Goal: Information Seeking & Learning: Learn about a topic

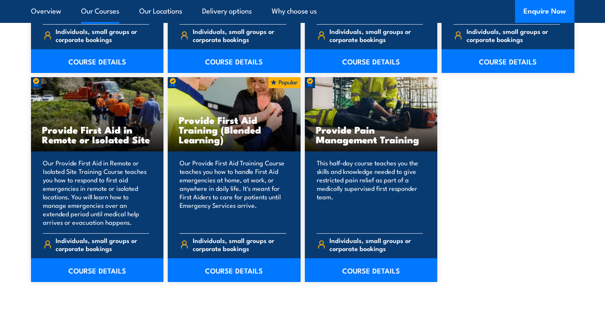
scroll to position [1246, 0]
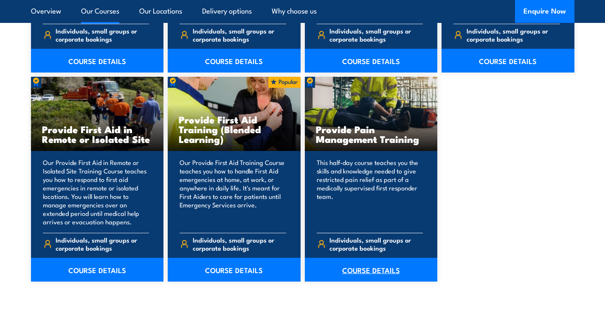
click at [359, 269] on link "COURSE DETAILS" at bounding box center [371, 270] width 133 height 24
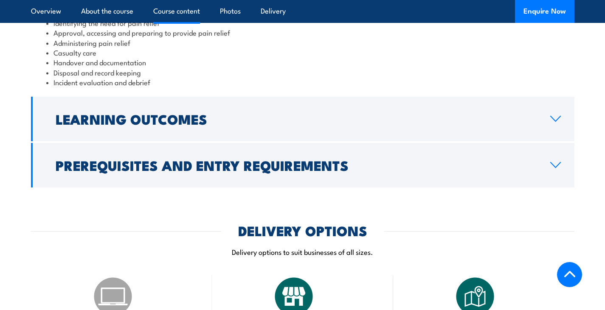
scroll to position [817, 0]
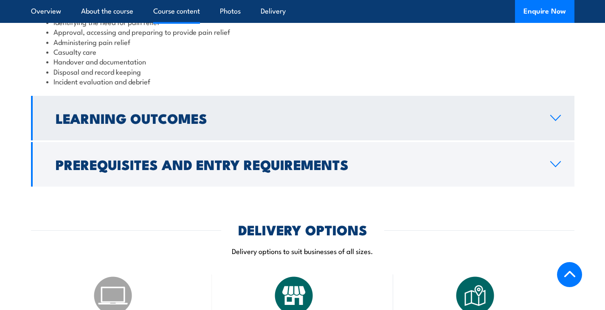
click at [263, 136] on link "Learning Outcomes" at bounding box center [302, 118] width 543 height 45
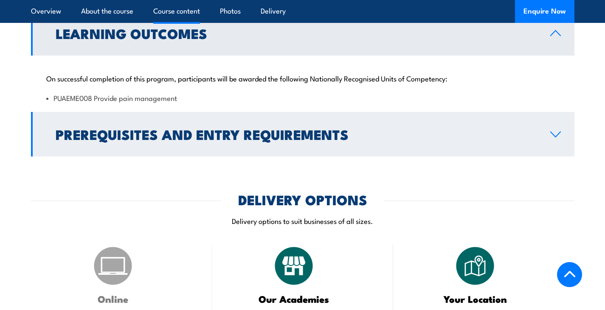
click at [242, 138] on h2 "Prerequisites and Entry Requirements" at bounding box center [296, 134] width 481 height 12
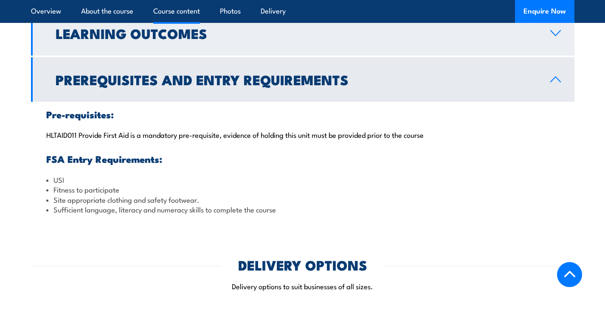
click at [237, 25] on link "Learning Outcomes" at bounding box center [302, 33] width 543 height 45
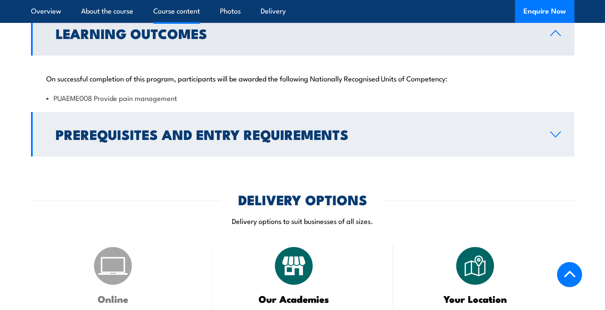
click at [216, 129] on h2 "Prerequisites and Entry Requirements" at bounding box center [296, 134] width 481 height 12
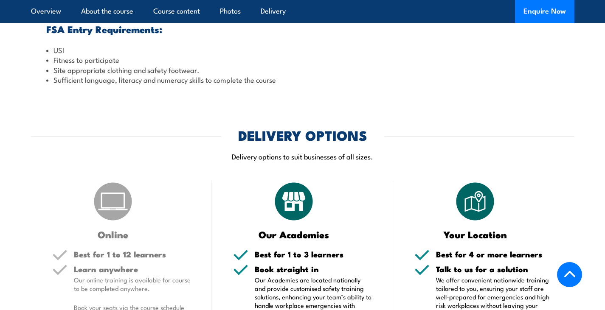
scroll to position [966, 0]
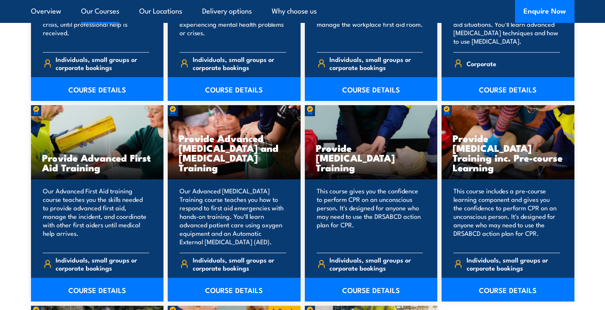
scroll to position [1012, 0]
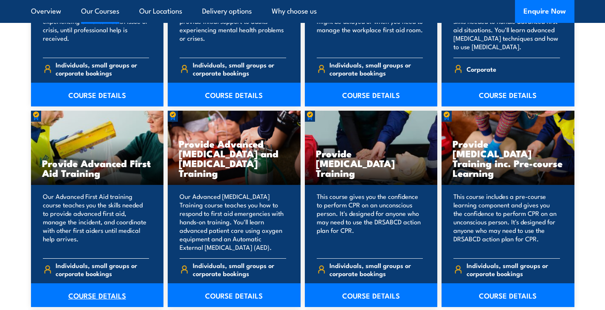
click at [81, 292] on link "COURSE DETAILS" at bounding box center [97, 295] width 133 height 24
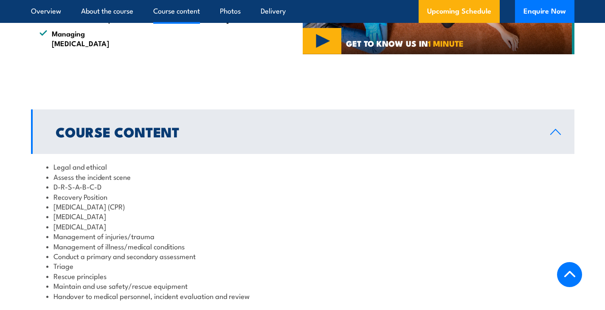
scroll to position [734, 0]
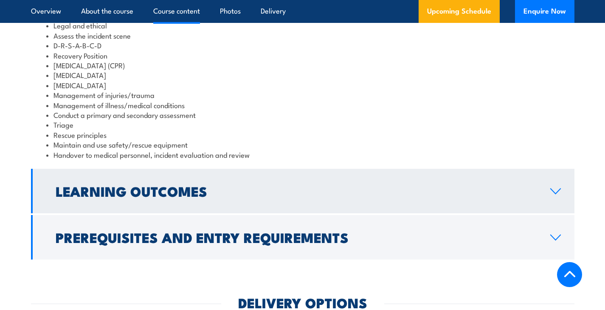
click at [173, 185] on h2 "Learning Outcomes" at bounding box center [296, 191] width 481 height 12
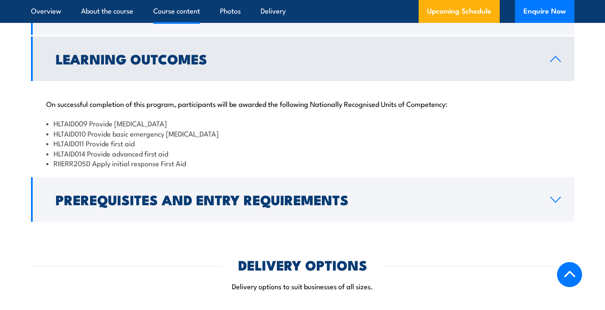
scroll to position [775, 0]
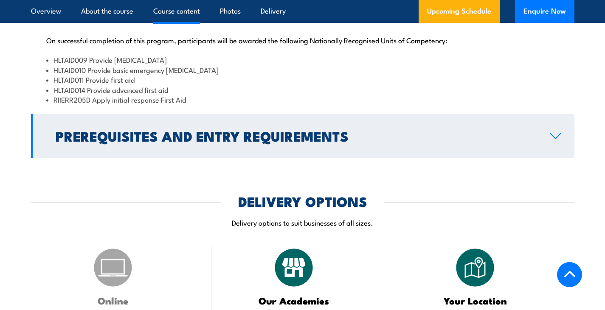
click at [206, 130] on h2 "Prerequisites and Entry Requirements" at bounding box center [296, 136] width 481 height 12
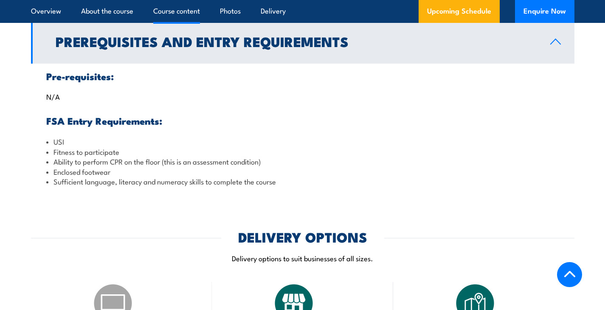
click at [180, 42] on h2 "Prerequisites and Entry Requirements" at bounding box center [296, 41] width 481 height 12
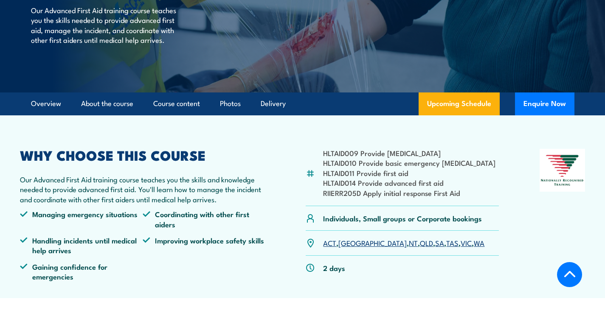
scroll to position [142, 0]
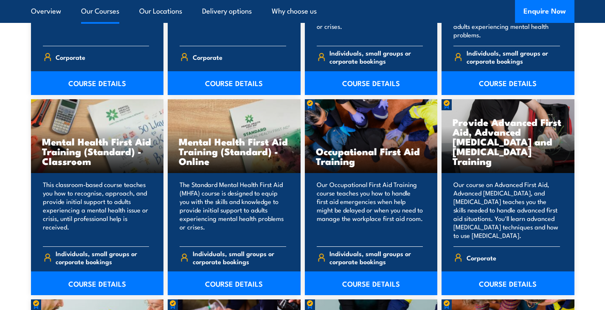
scroll to position [824, 0]
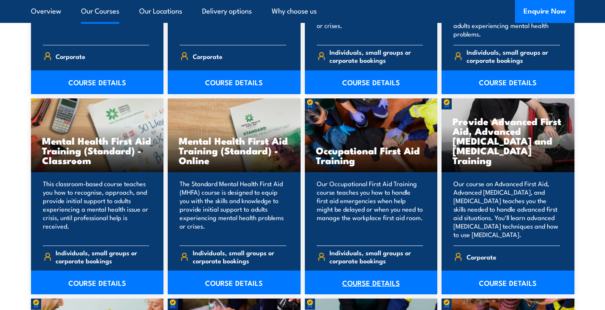
click at [359, 285] on link "COURSE DETAILS" at bounding box center [371, 283] width 133 height 24
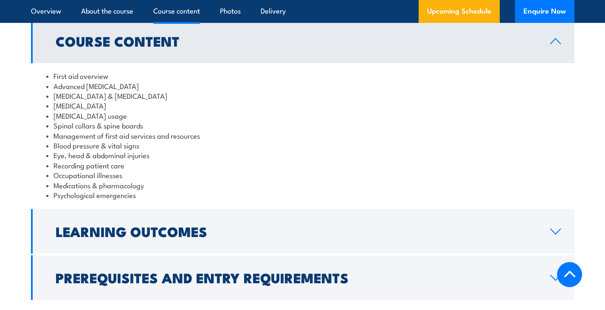
scroll to position [876, 0]
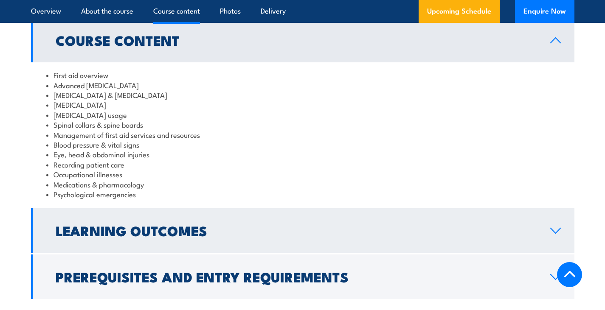
click at [302, 229] on link "Learning Outcomes" at bounding box center [302, 230] width 543 height 45
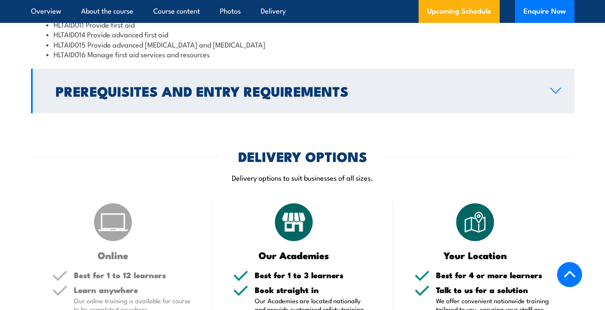
click at [184, 85] on h2 "Prerequisites and Entry Requirements" at bounding box center [296, 91] width 481 height 12
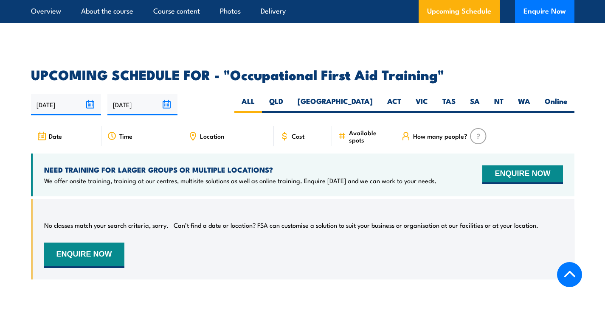
scroll to position [1470, 0]
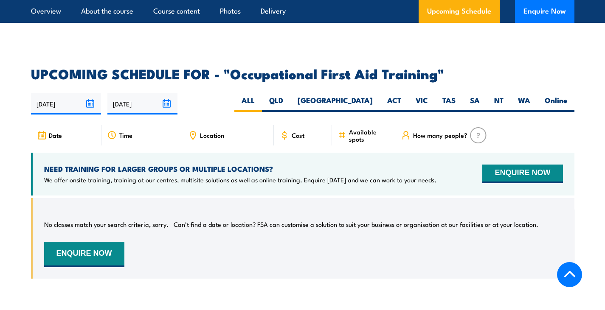
click at [291, 125] on div "Cost" at bounding box center [303, 135] width 59 height 20
click at [294, 132] on span "Cost" at bounding box center [297, 135] width 13 height 7
click at [290, 95] on label "QLD" at bounding box center [276, 103] width 28 height 17
click at [288, 95] on input "QLD" at bounding box center [286, 98] width 6 height 6
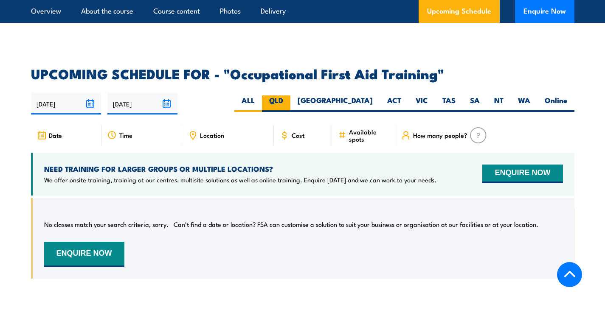
radio input "true"
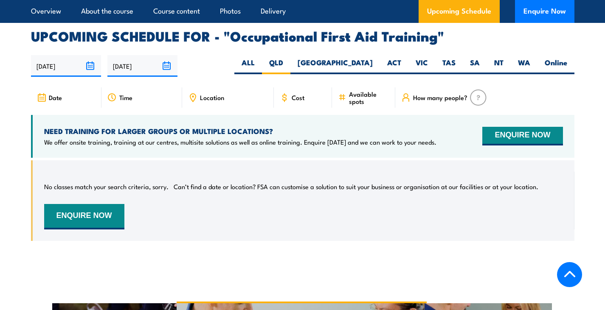
scroll to position [1529, 0]
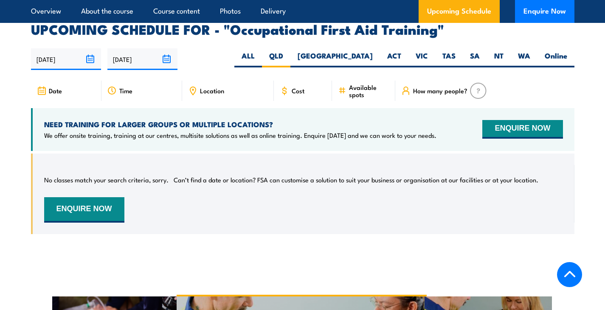
click at [292, 87] on span "Cost" at bounding box center [297, 90] width 13 height 7
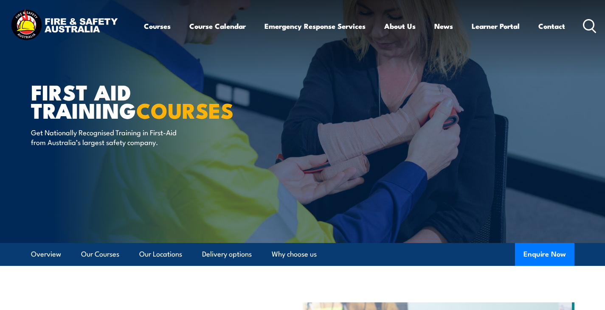
click at [585, 27] on icon at bounding box center [590, 26] width 14 height 14
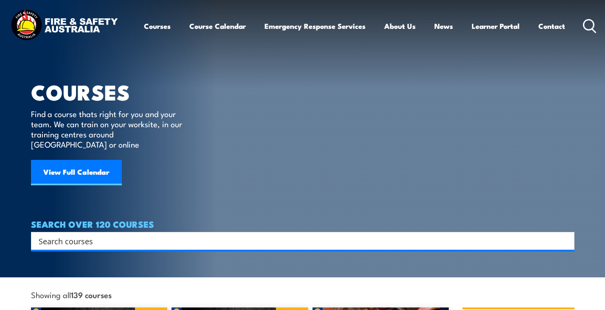
click at [169, 237] on input "Search input" at bounding box center [297, 241] width 517 height 13
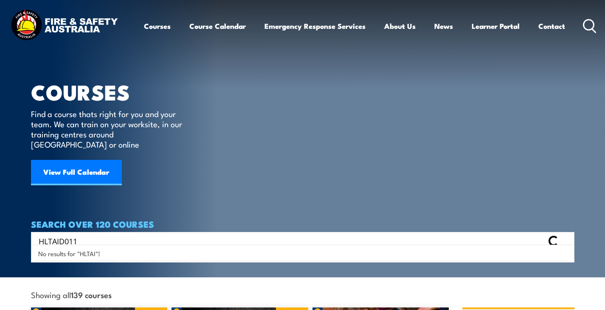
type input "HLTAID011"
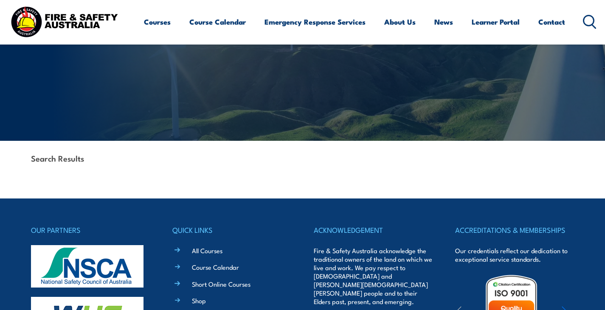
scroll to position [103, 0]
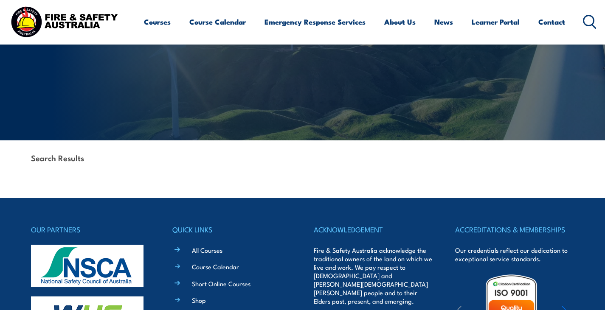
click at [583, 27] on icon at bounding box center [590, 22] width 14 height 14
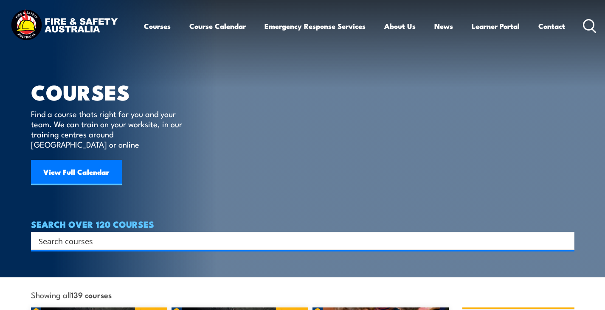
click at [120, 235] on input "Search input" at bounding box center [297, 241] width 517 height 13
paste input "HLTAID011"
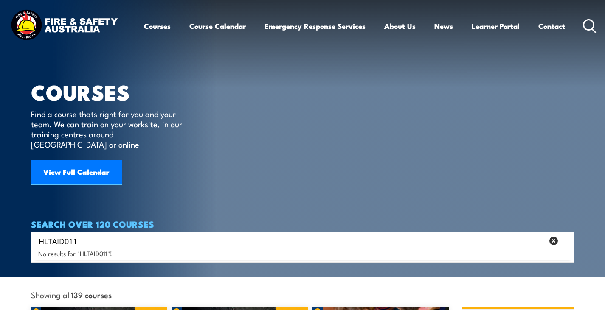
type input "HLTAID011"
